Goal: Check status: Check status

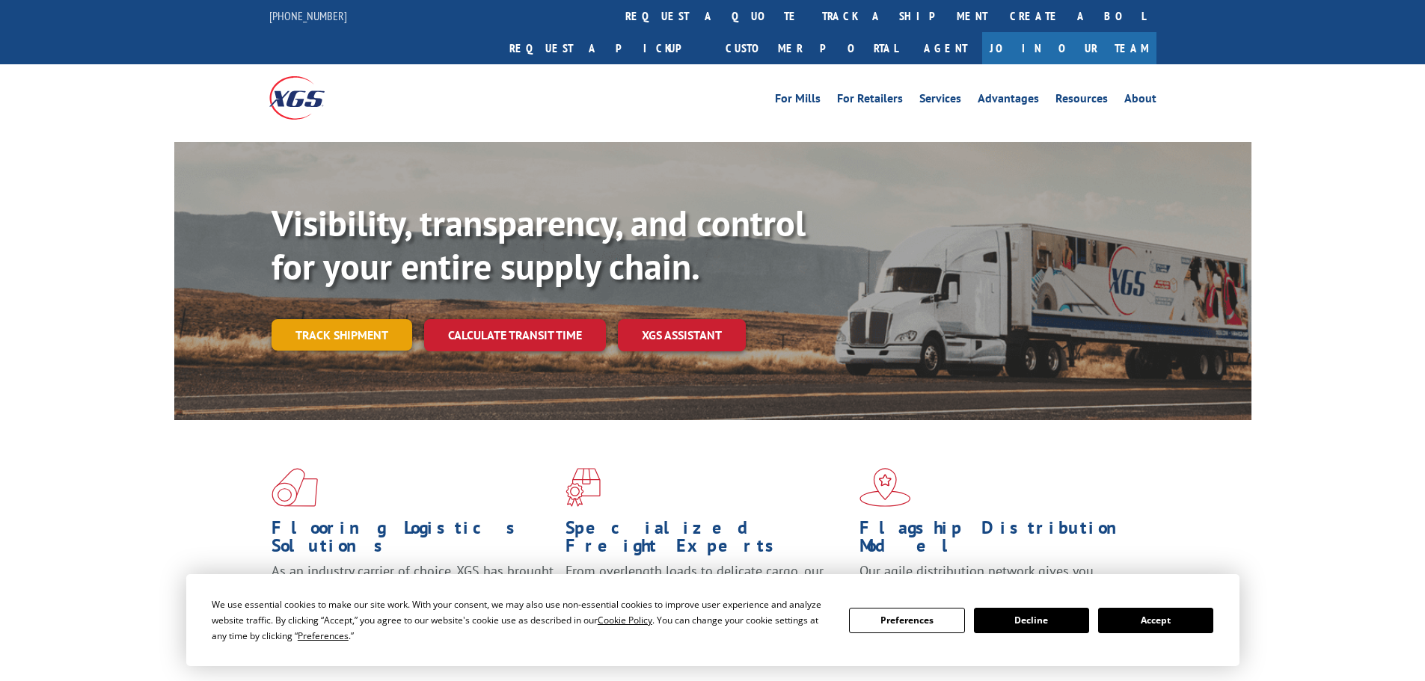
click at [319, 319] on link "Track shipment" at bounding box center [342, 334] width 141 height 31
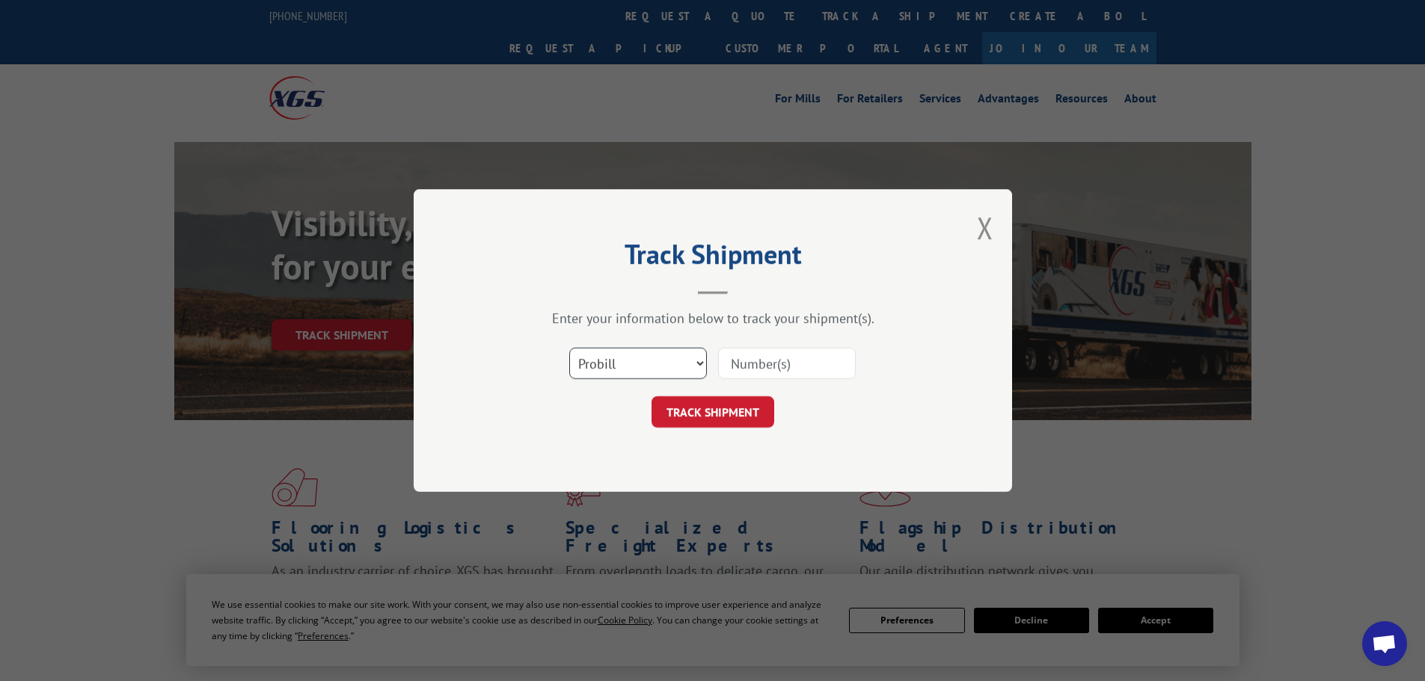
click at [644, 359] on select "Select category... Probill BOL PO" at bounding box center [638, 363] width 138 height 31
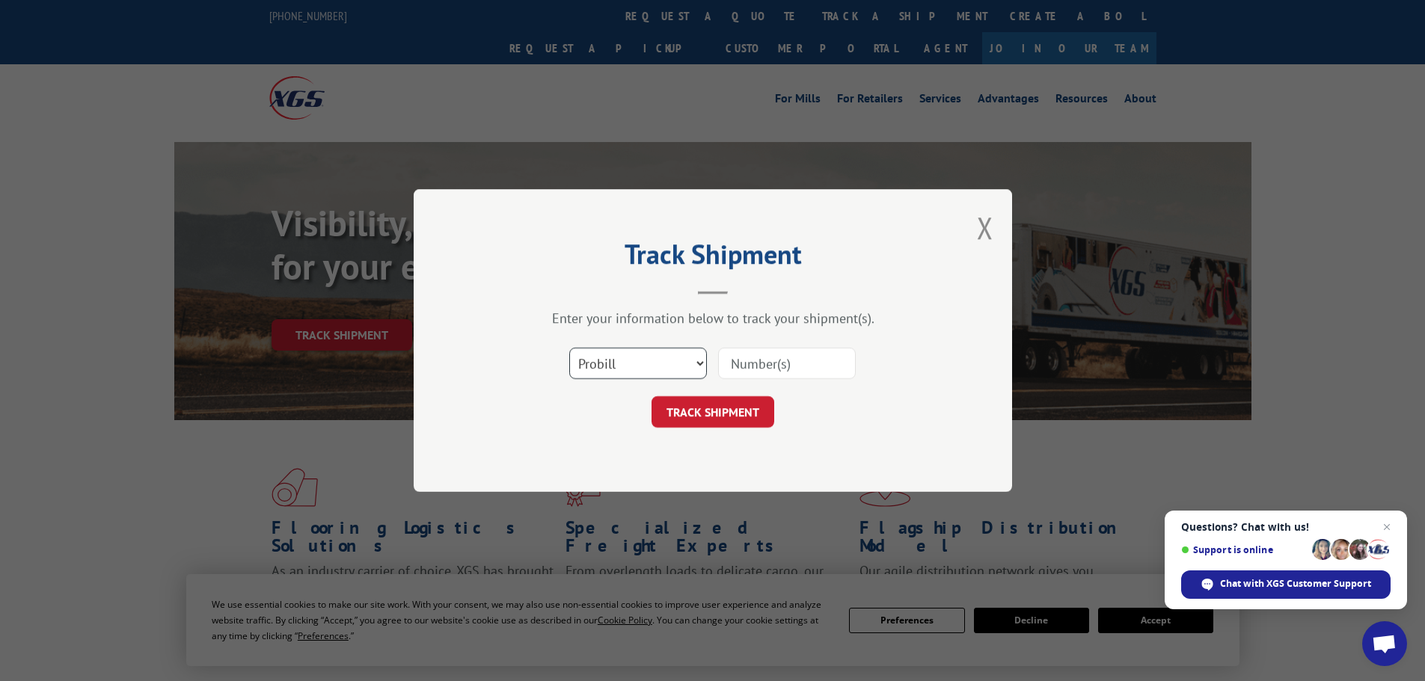
select select "bol"
click at [569, 348] on select "Select category... Probill BOL PO" at bounding box center [638, 363] width 138 height 31
click at [746, 367] on input at bounding box center [787, 363] width 138 height 31
type input "7078399"
click at [651, 396] on button "TRACK SHIPMENT" at bounding box center [712, 411] width 123 height 31
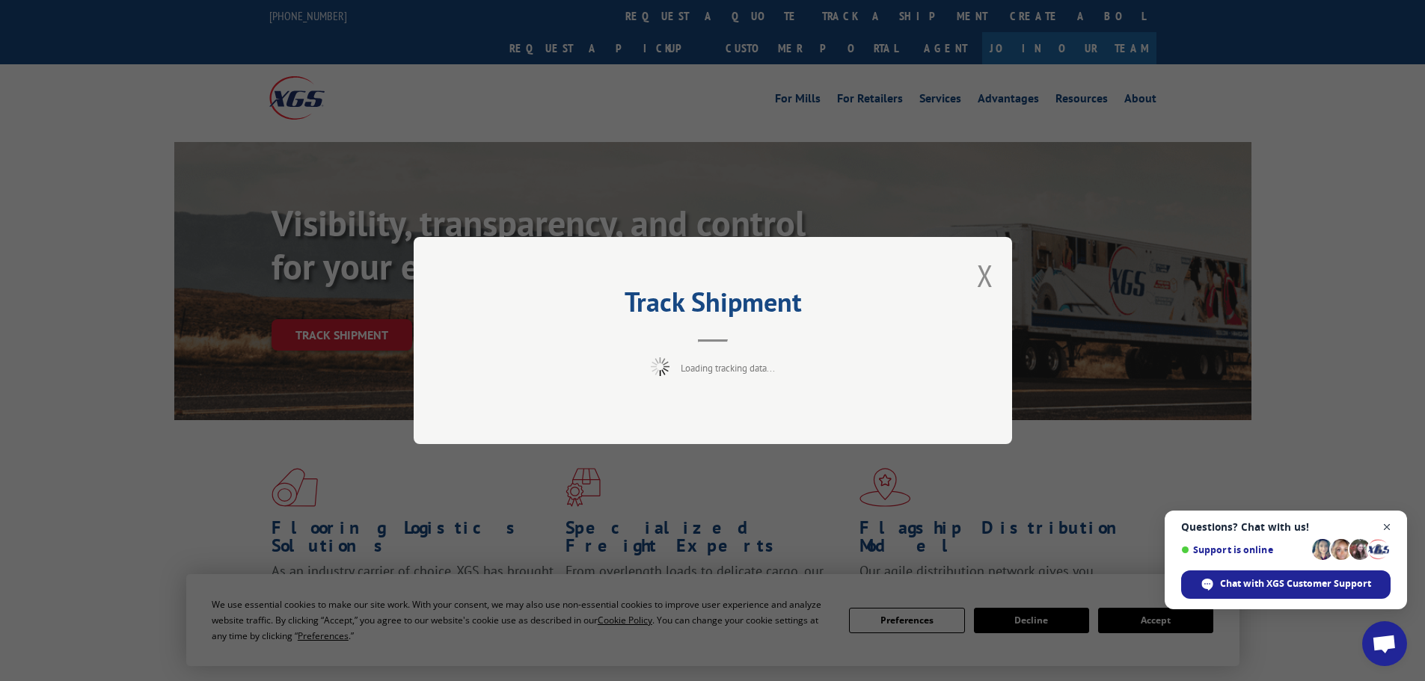
click at [1386, 525] on span "Close chat" at bounding box center [1387, 527] width 19 height 19
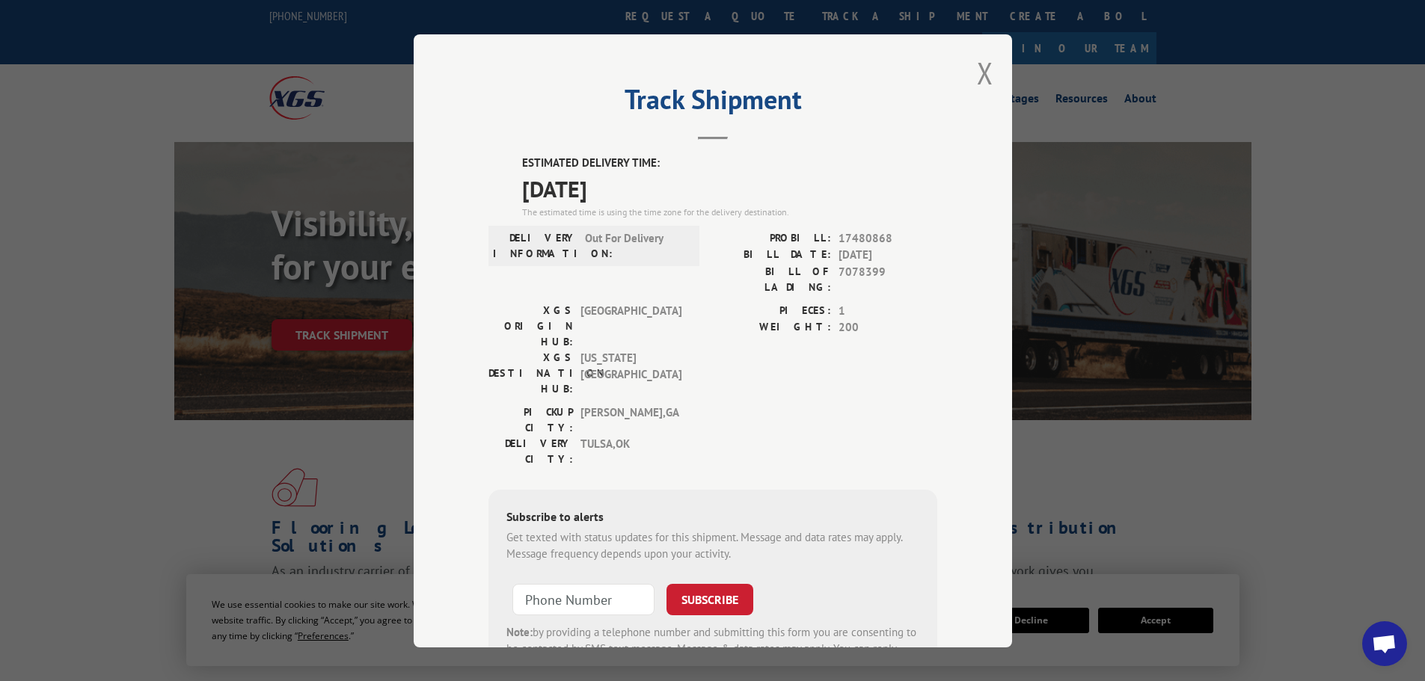
drag, startPoint x: 511, startPoint y: 156, endPoint x: 673, endPoint y: 196, distance: 167.1
click at [673, 196] on div "ESTIMATED DELIVERY TIME: [DATE] The estimated time is using the time zone for t…" at bounding box center [712, 424] width 449 height 538
drag, startPoint x: 543, startPoint y: 174, endPoint x: 712, endPoint y: 133, distance: 174.0
click at [714, 130] on header "Track Shipment" at bounding box center [712, 114] width 449 height 51
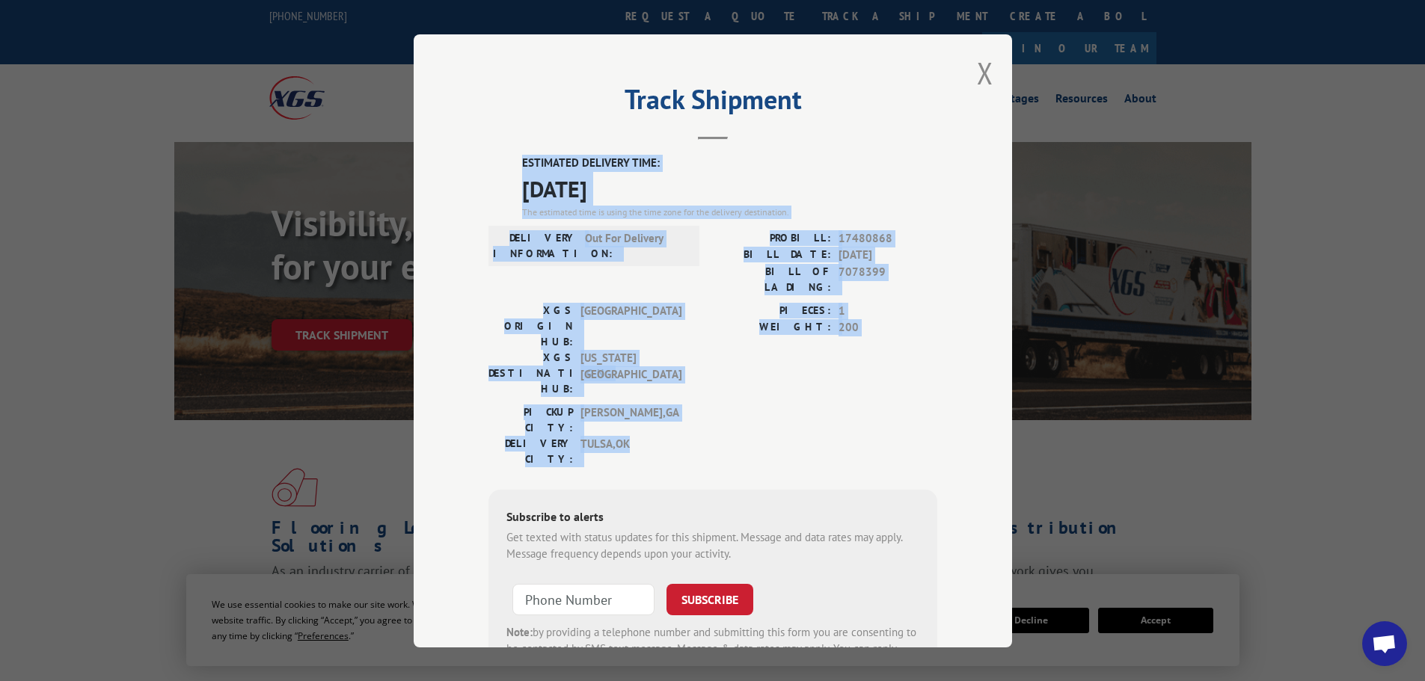
drag, startPoint x: 503, startPoint y: 159, endPoint x: 858, endPoint y: 366, distance: 411.0
click at [858, 366] on div "ESTIMATED DELIVERY TIME: [DATE] The estimated time is using the time zone for t…" at bounding box center [712, 424] width 449 height 538
click at [749, 286] on div "PROBILL: 17480868 BILL DATE: [DATE] BILL OF LADING: 7078399" at bounding box center [825, 266] width 224 height 73
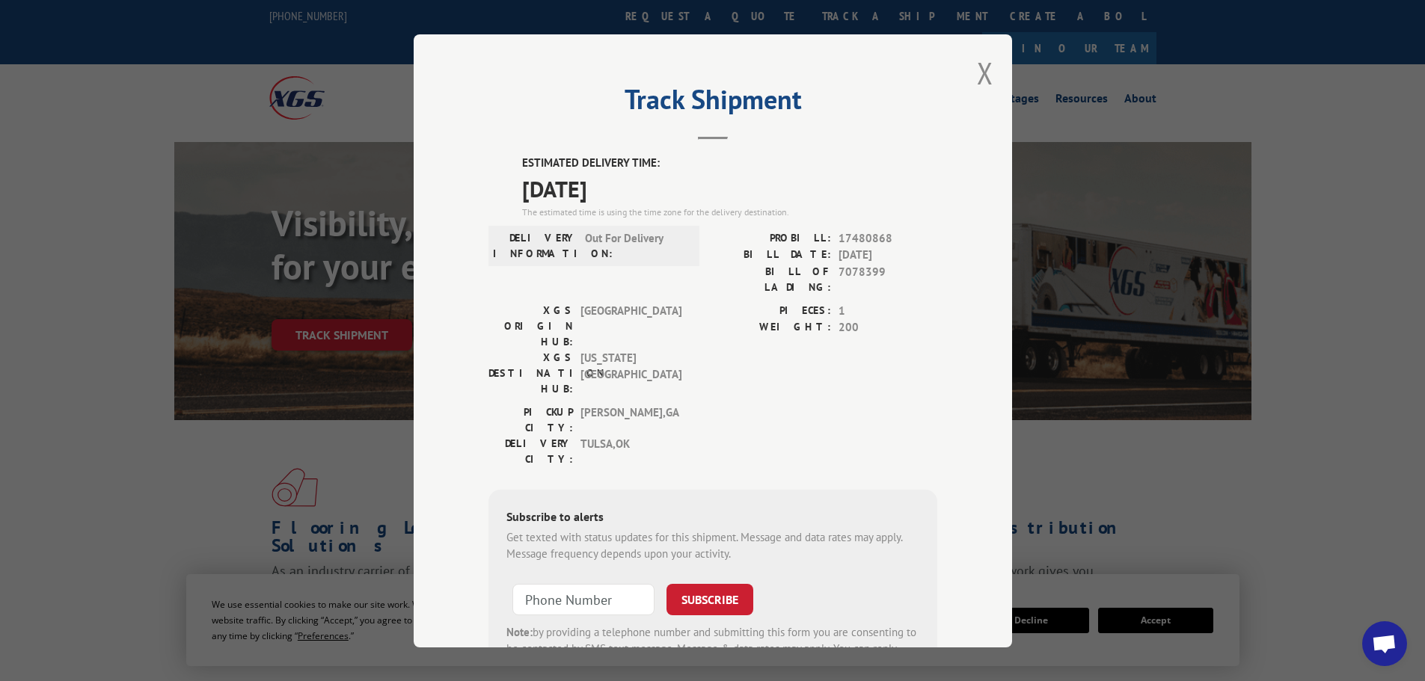
drag, startPoint x: 511, startPoint y: 159, endPoint x: 648, endPoint y: 194, distance: 142.0
click at [648, 194] on div "ESTIMATED DELIVERY TIME: [DATE] The estimated time is using the time zone for t…" at bounding box center [712, 424] width 449 height 538
copy div "ESTIMATED DELIVERY TIME: [DATE]"
click at [982, 76] on button "Close modal" at bounding box center [985, 73] width 16 height 40
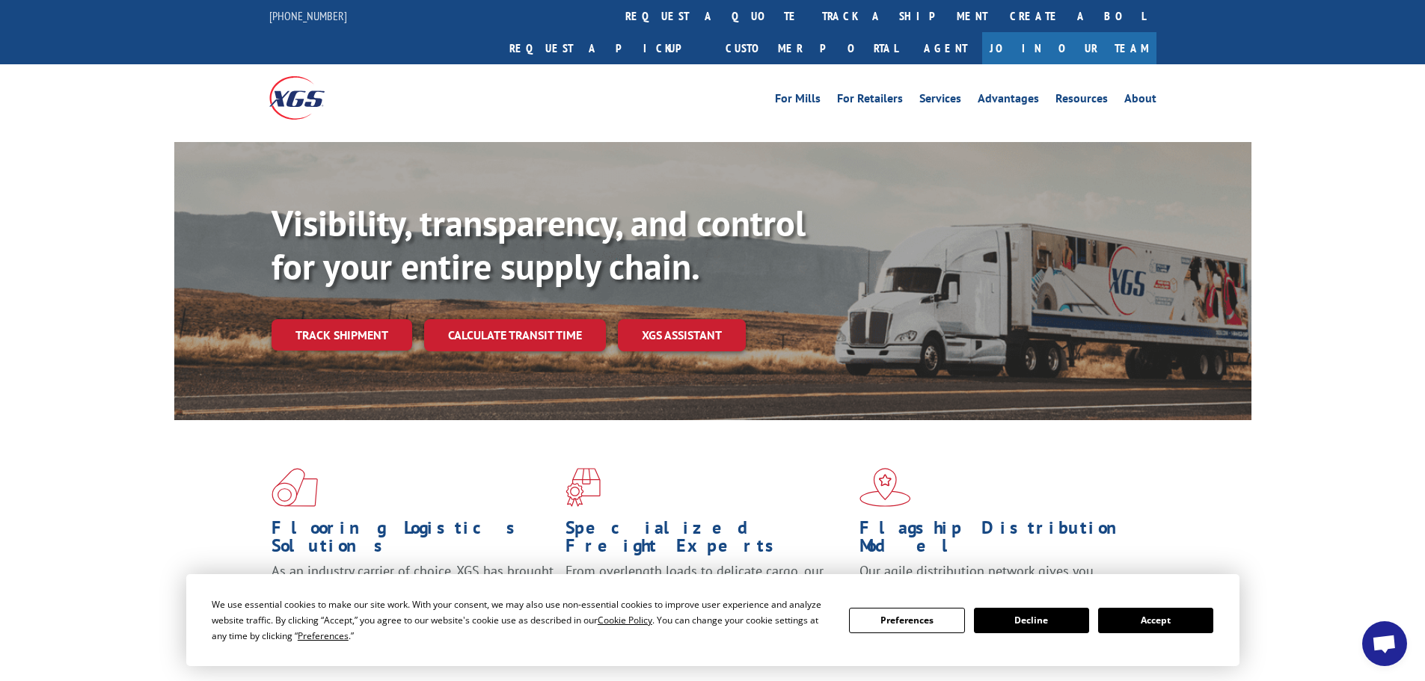
click at [1319, 467] on div "Flooring Logistics Solutions As an industry carrier of choice, XGS has brought …" at bounding box center [712, 570] width 1425 height 301
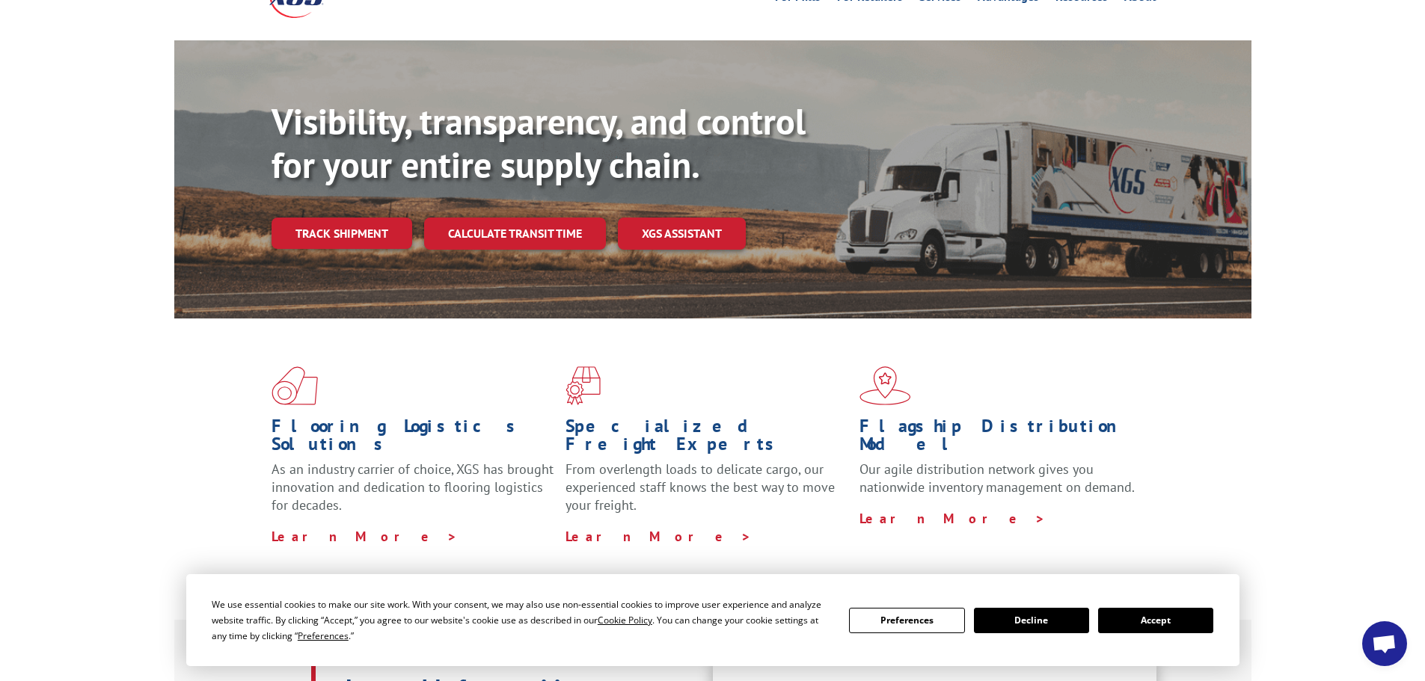
scroll to position [374, 0]
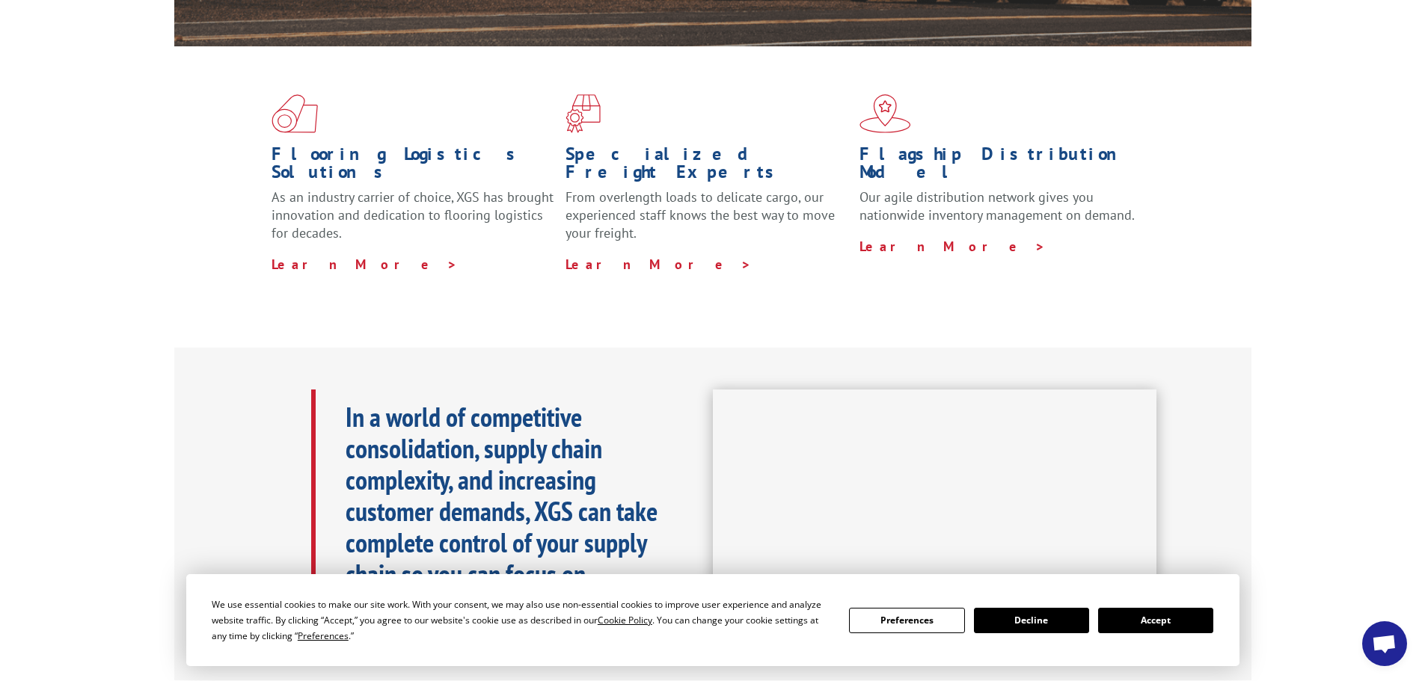
click at [1163, 613] on button "Accept" at bounding box center [1155, 620] width 115 height 25
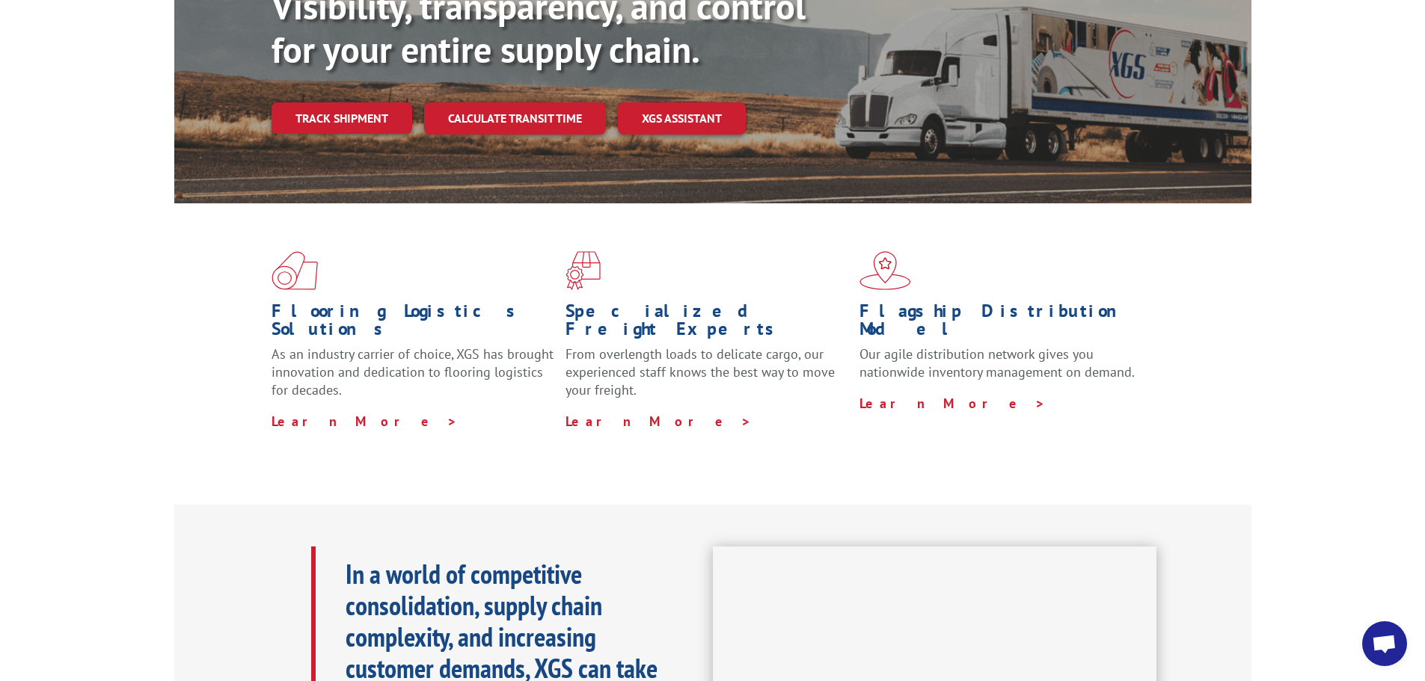
scroll to position [0, 0]
